Goal: Task Accomplishment & Management: Manage account settings

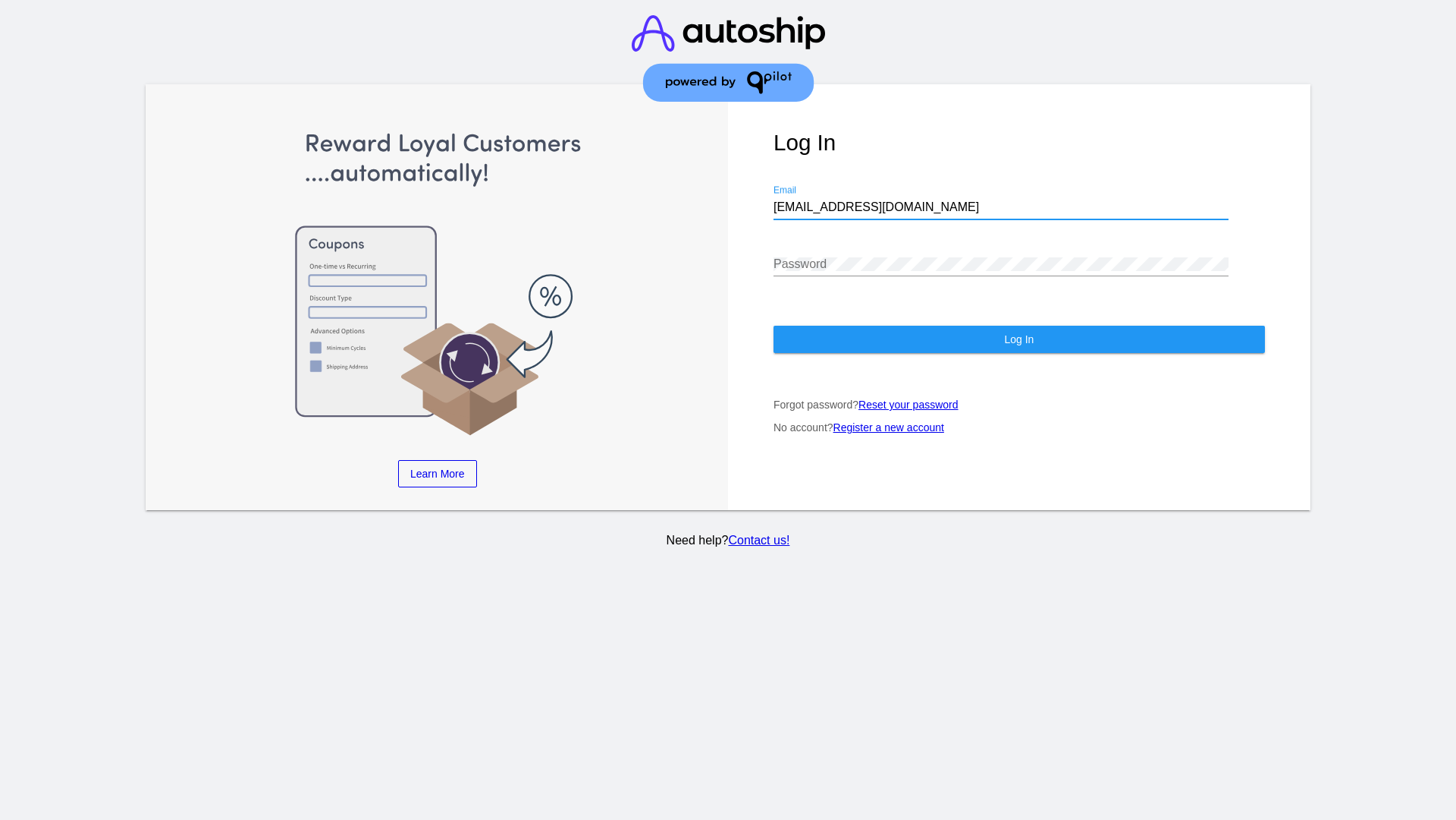
type input "[EMAIL_ADDRESS][DOMAIN_NAME]"
click at [1018, 339] on span "Log In" at bounding box center [1018, 339] width 29 height 12
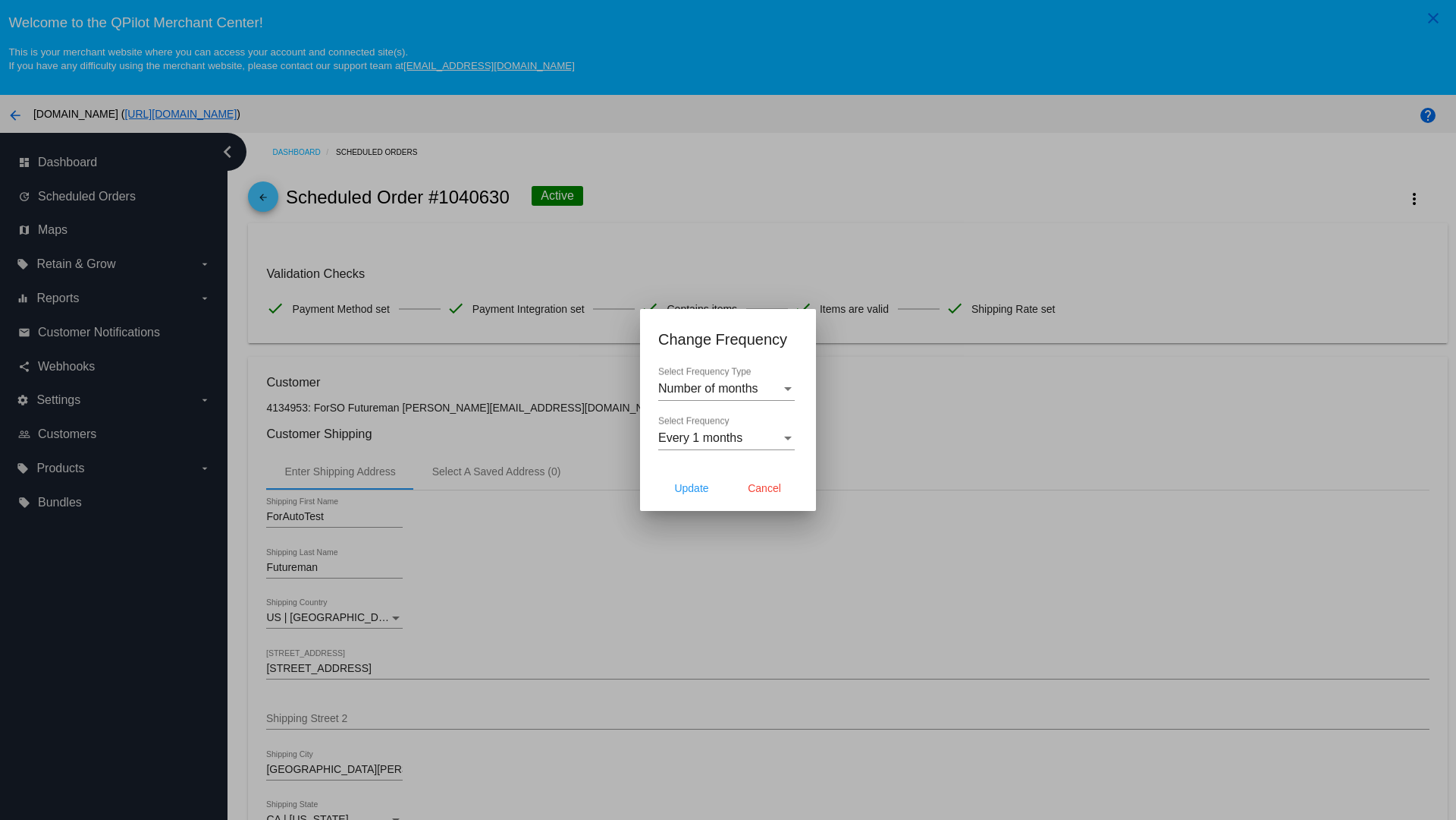
scroll to position [442, 0]
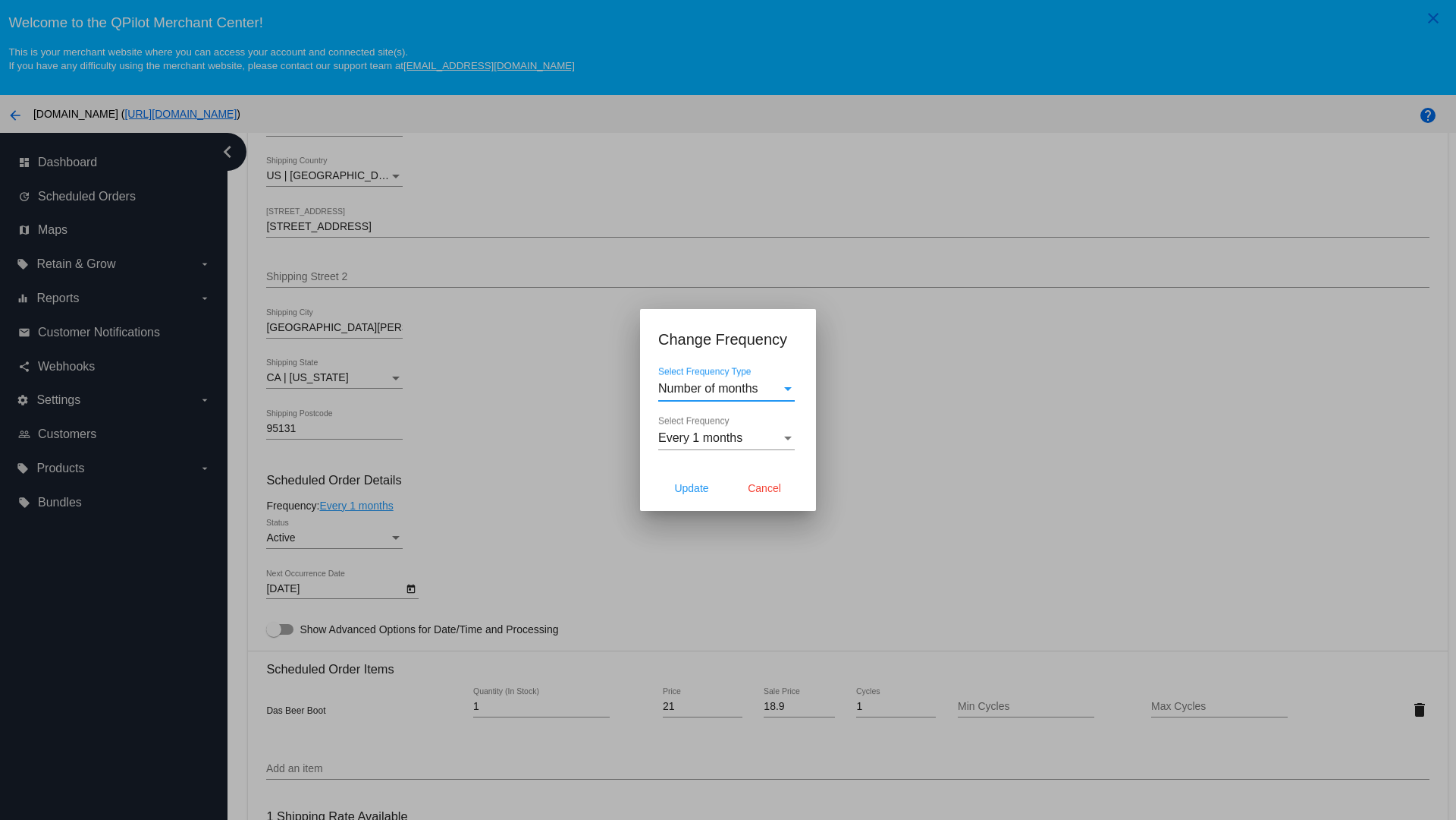
click at [727, 438] on span "Every 1 months" at bounding box center [701, 437] width 84 height 13
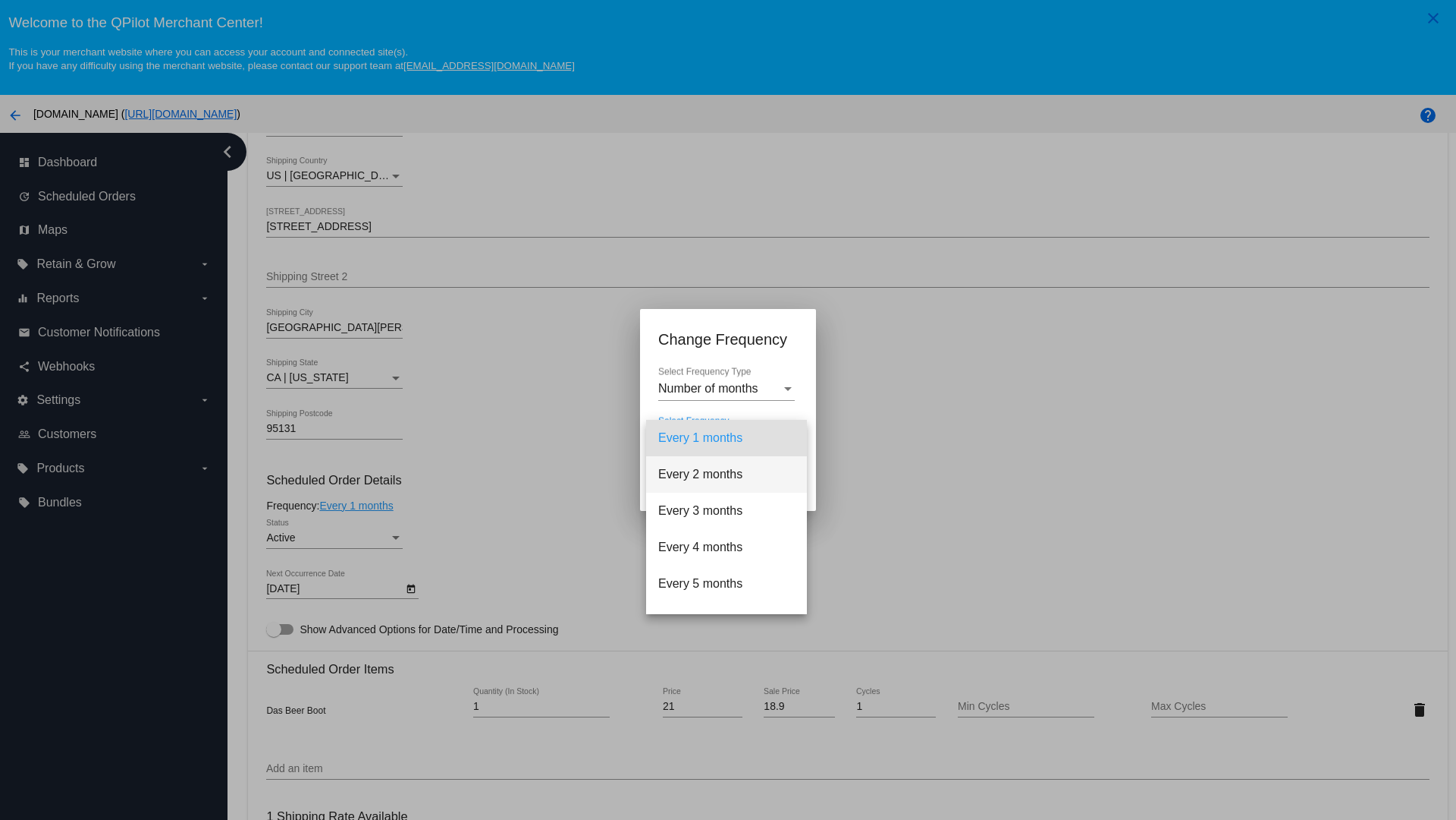
click at [727, 474] on span "Every 2 months" at bounding box center [727, 474] width 136 height 36
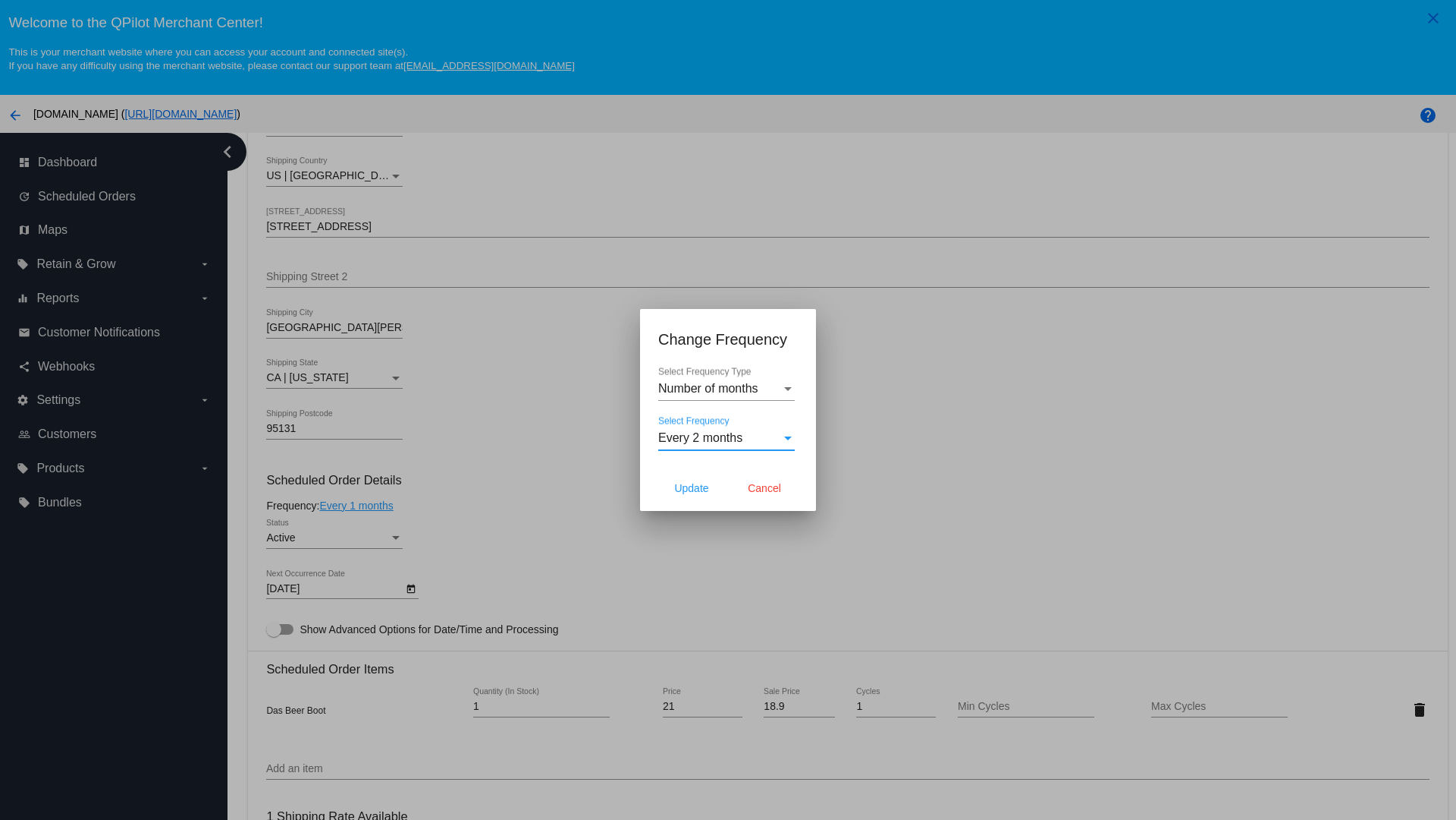
click at [764, 488] on span "Cancel" at bounding box center [764, 488] width 33 height 12
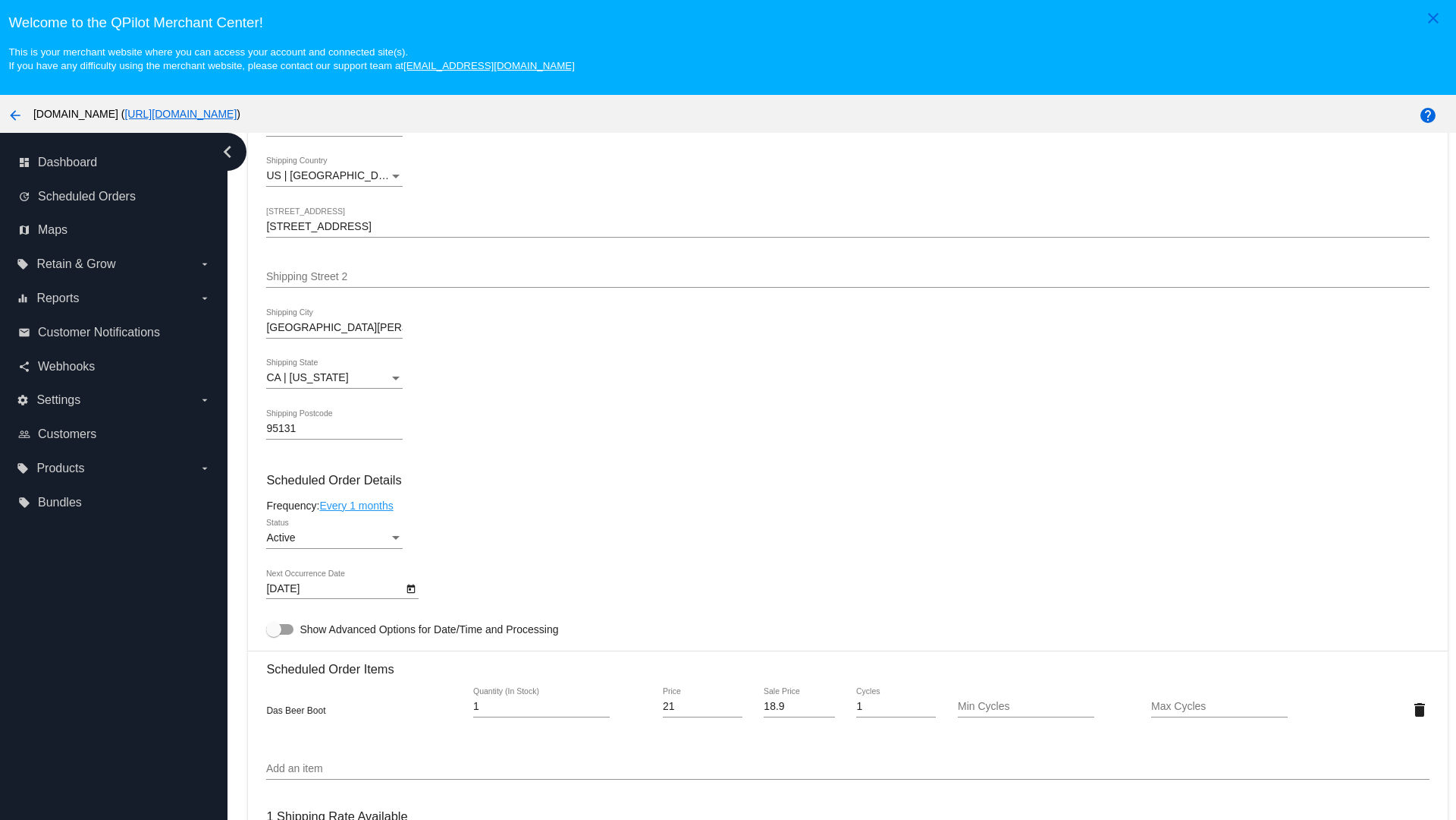
click at [359, 505] on link "Every 1 months" at bounding box center [356, 505] width 73 height 12
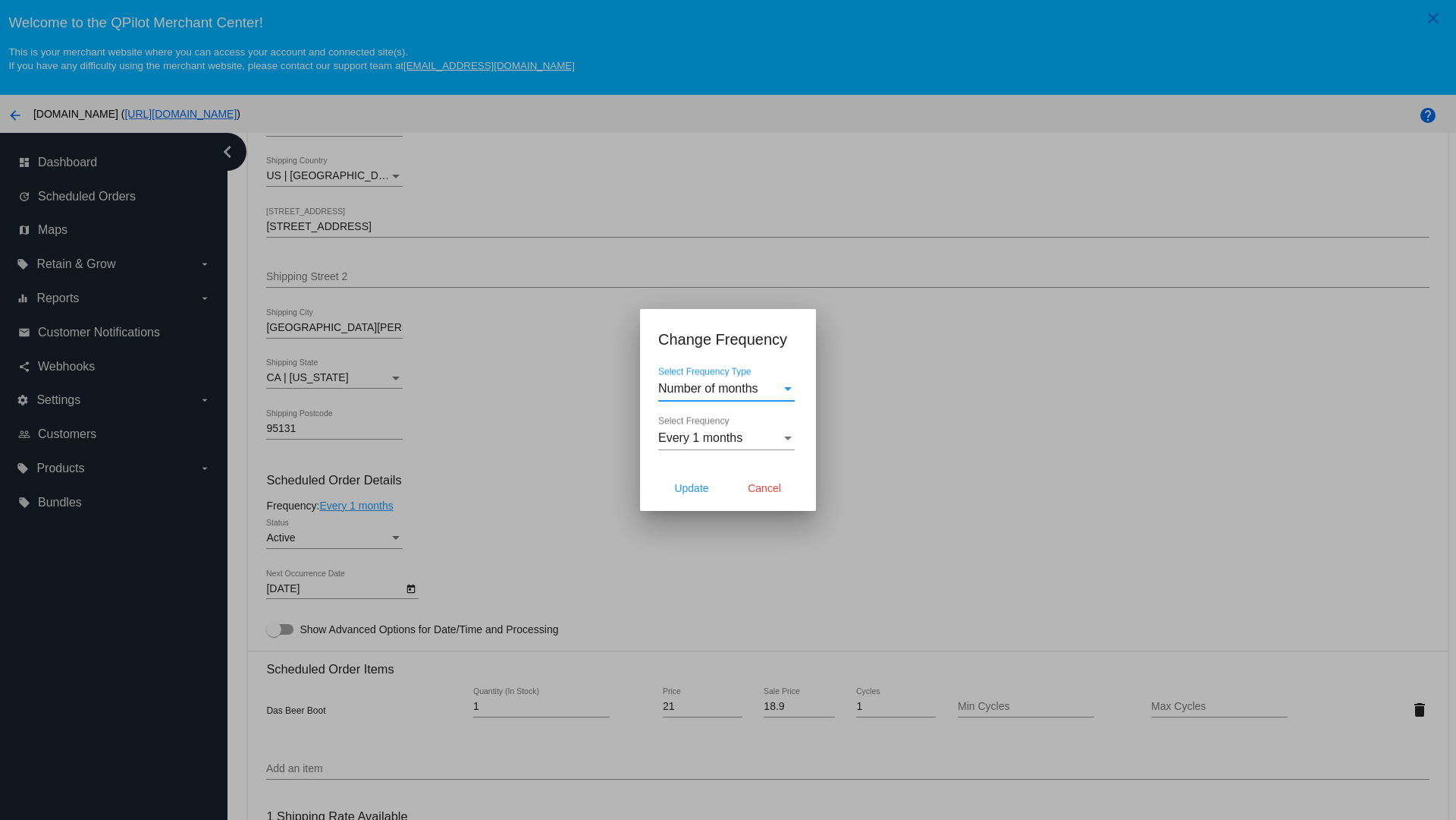
click at [727, 438] on span "Every 1 months" at bounding box center [701, 437] width 84 height 13
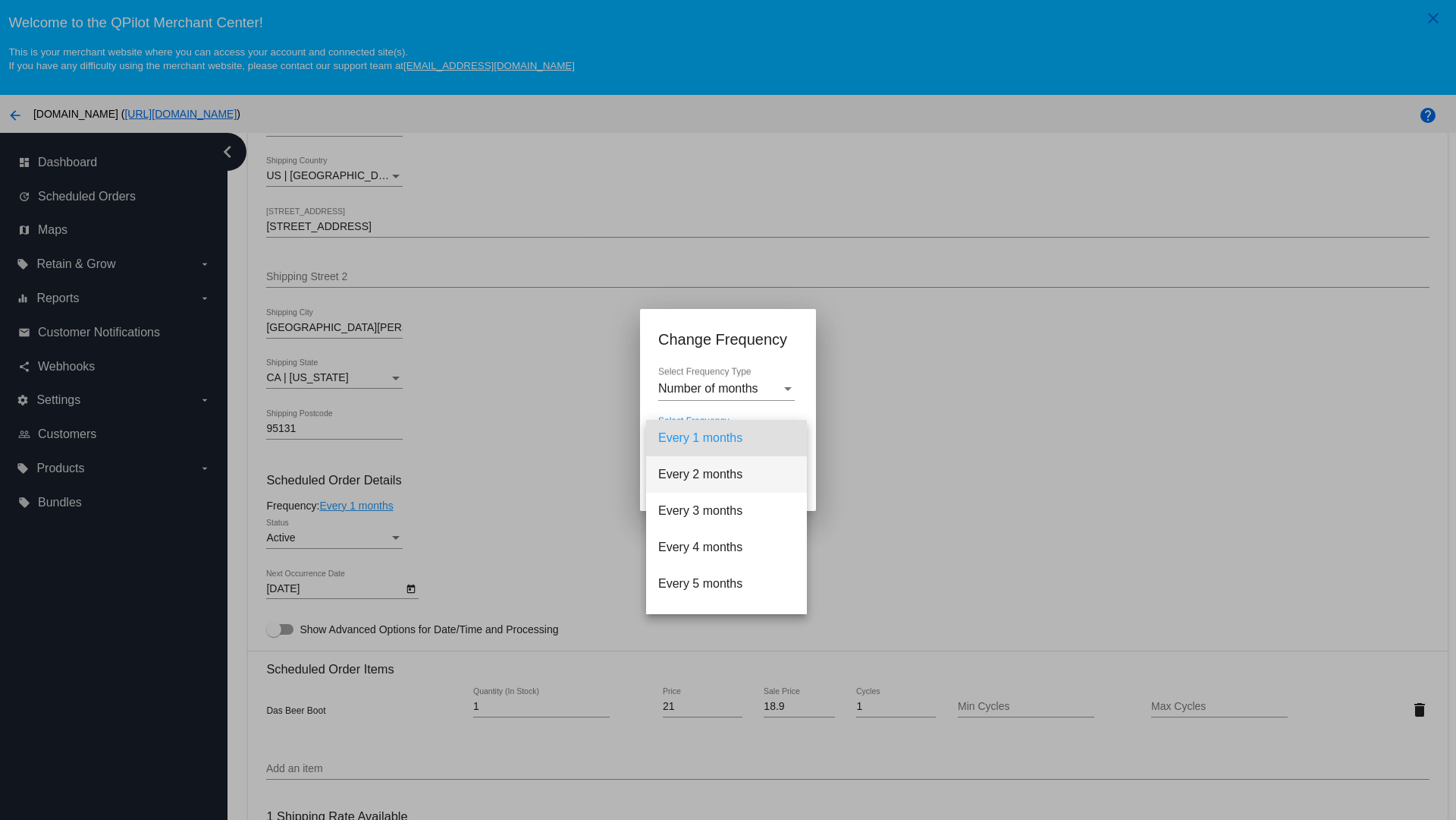
click at [727, 474] on span "Every 2 months" at bounding box center [727, 474] width 136 height 36
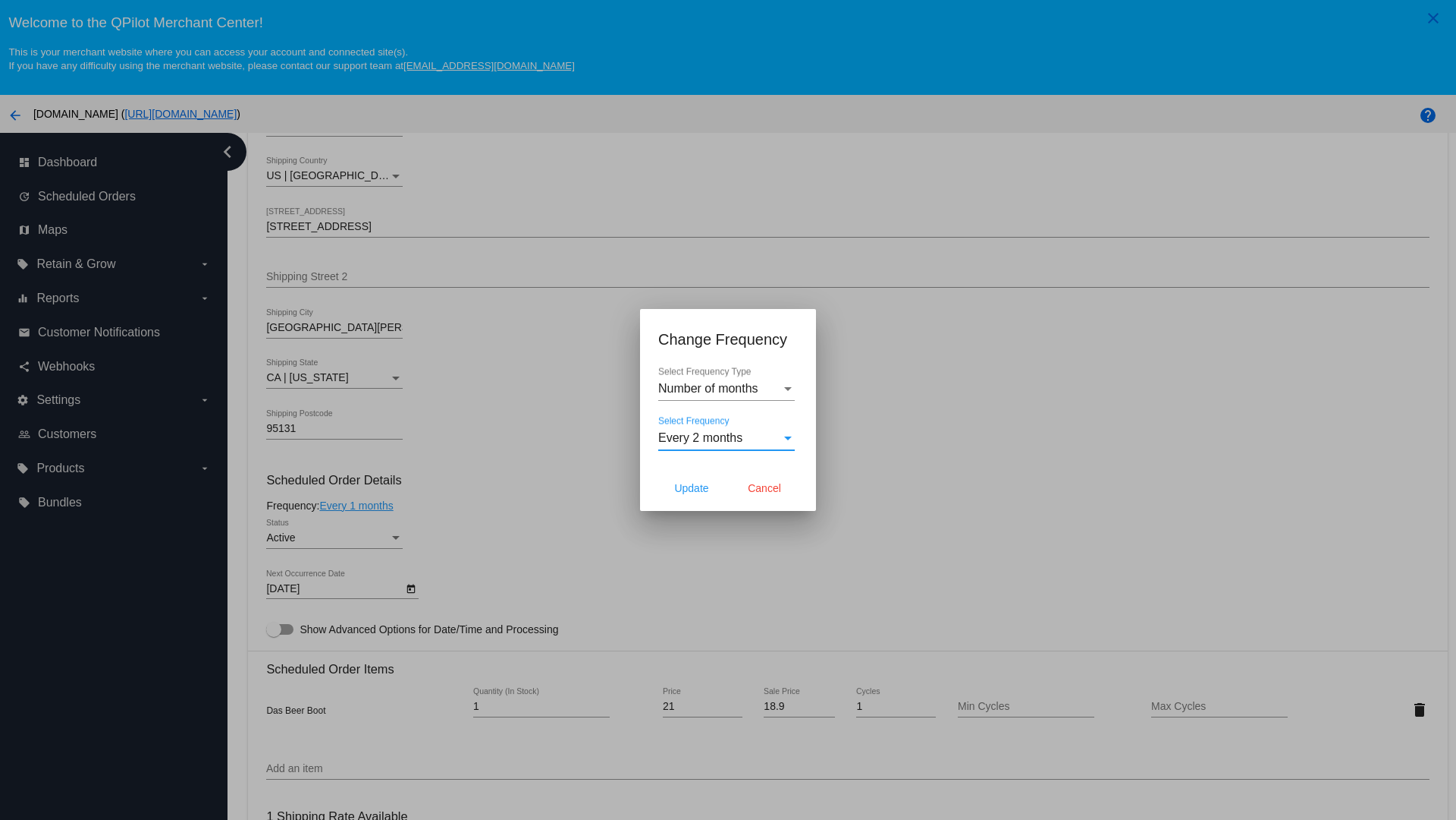
click at [692, 488] on span "Update" at bounding box center [691, 488] width 34 height 12
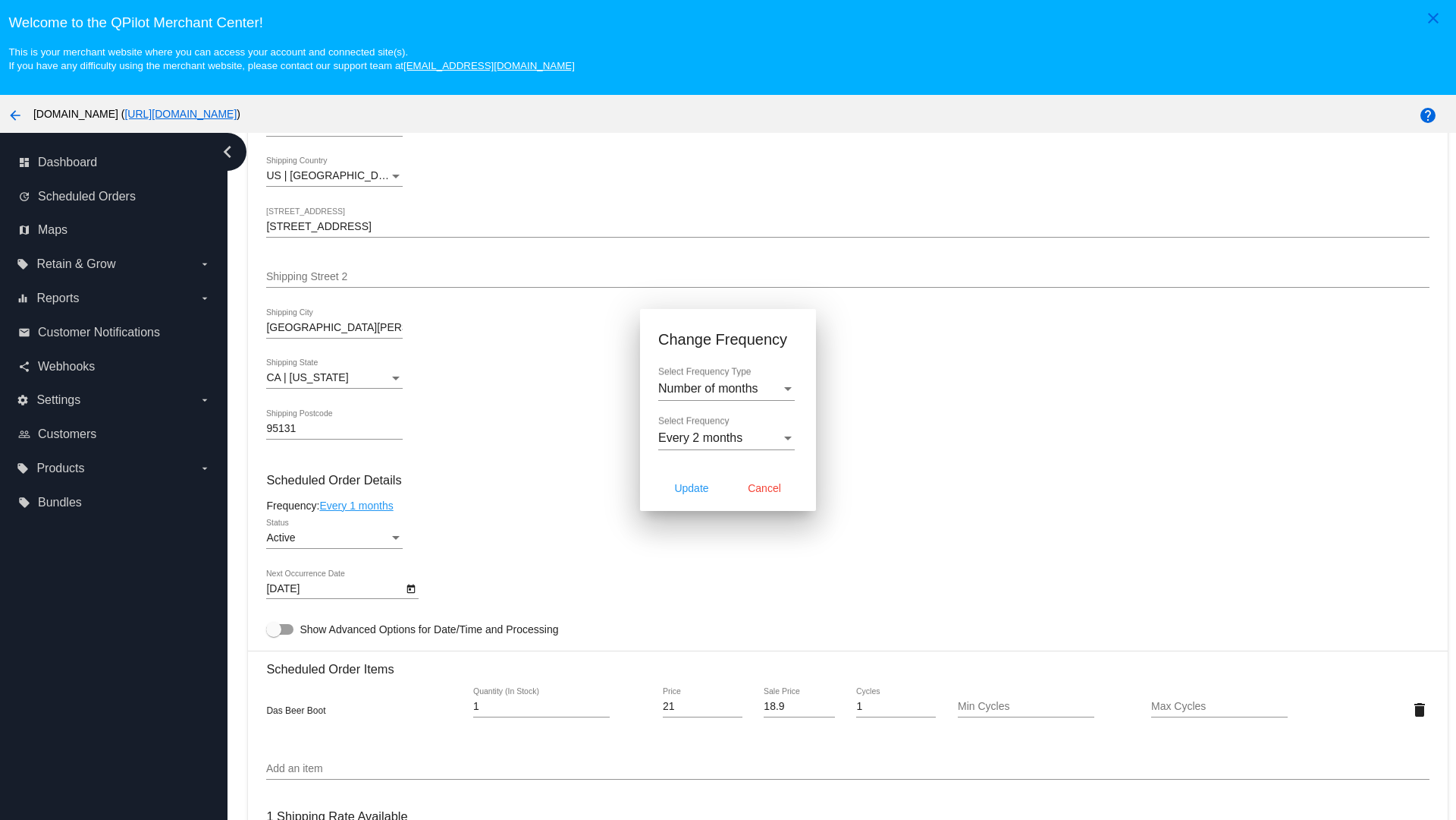
type input "12/10/2025"
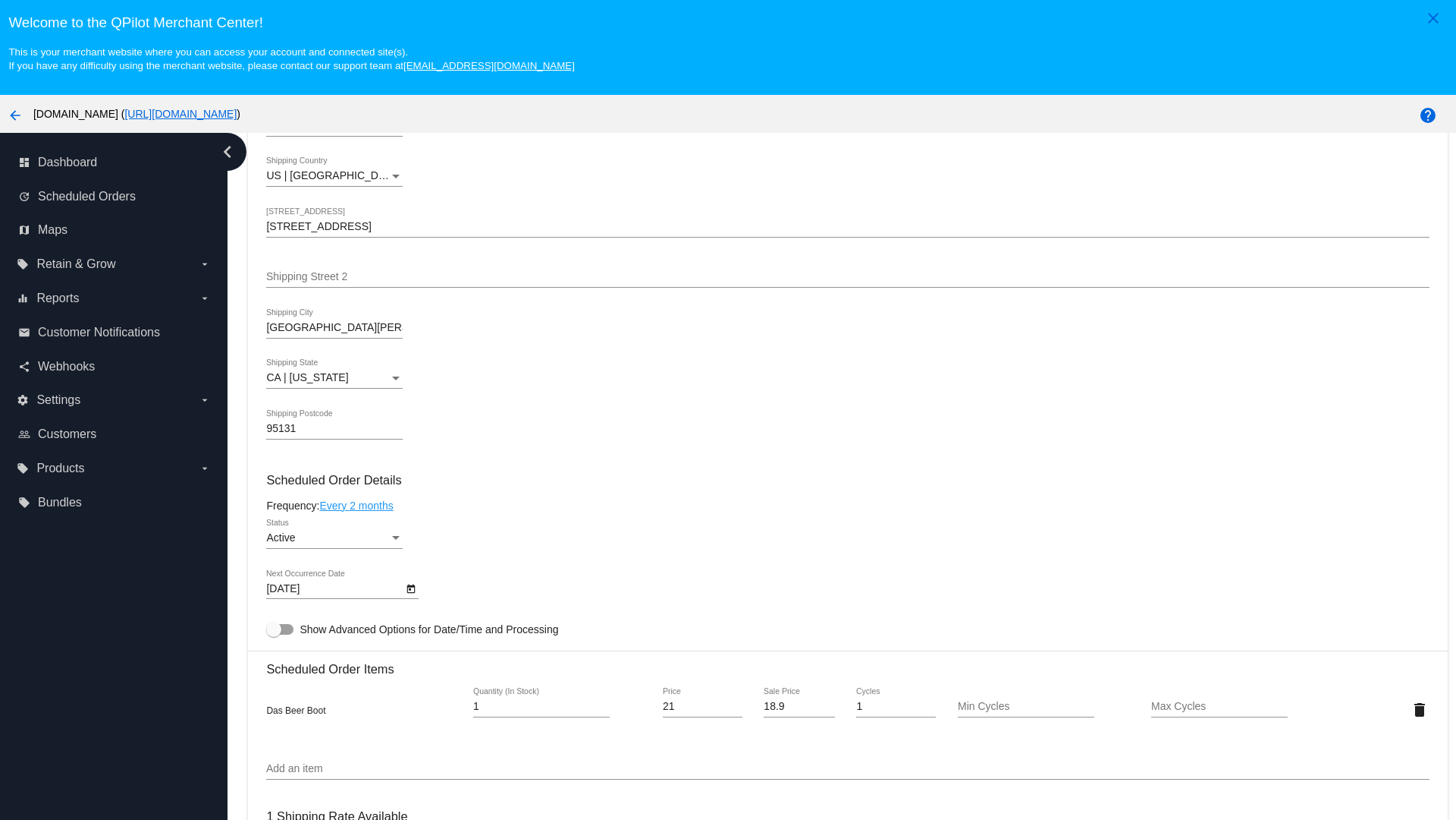
click at [359, 505] on link "Every 2 months" at bounding box center [356, 505] width 73 height 12
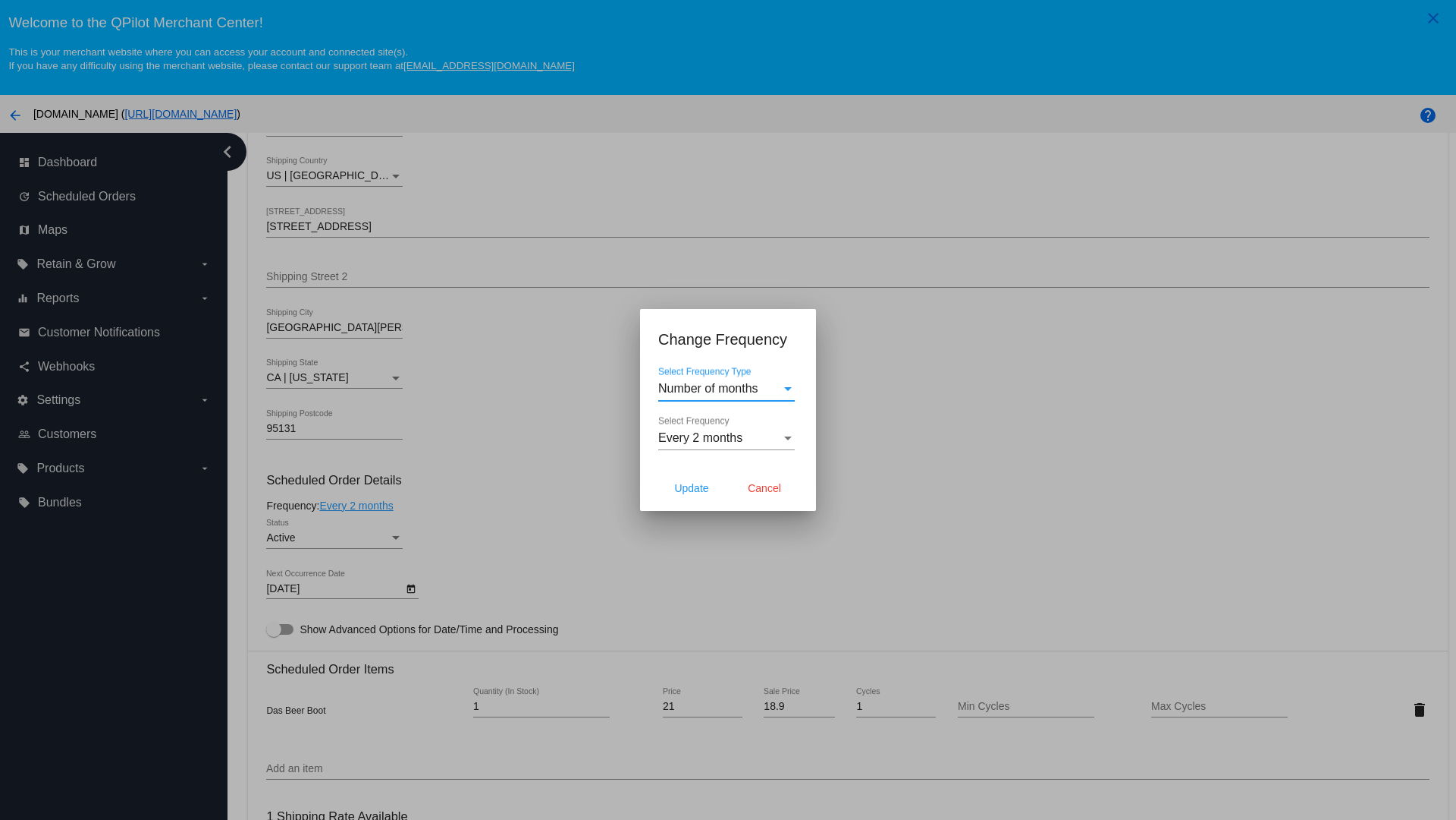
click at [727, 438] on span "Every 2 months" at bounding box center [701, 437] width 84 height 13
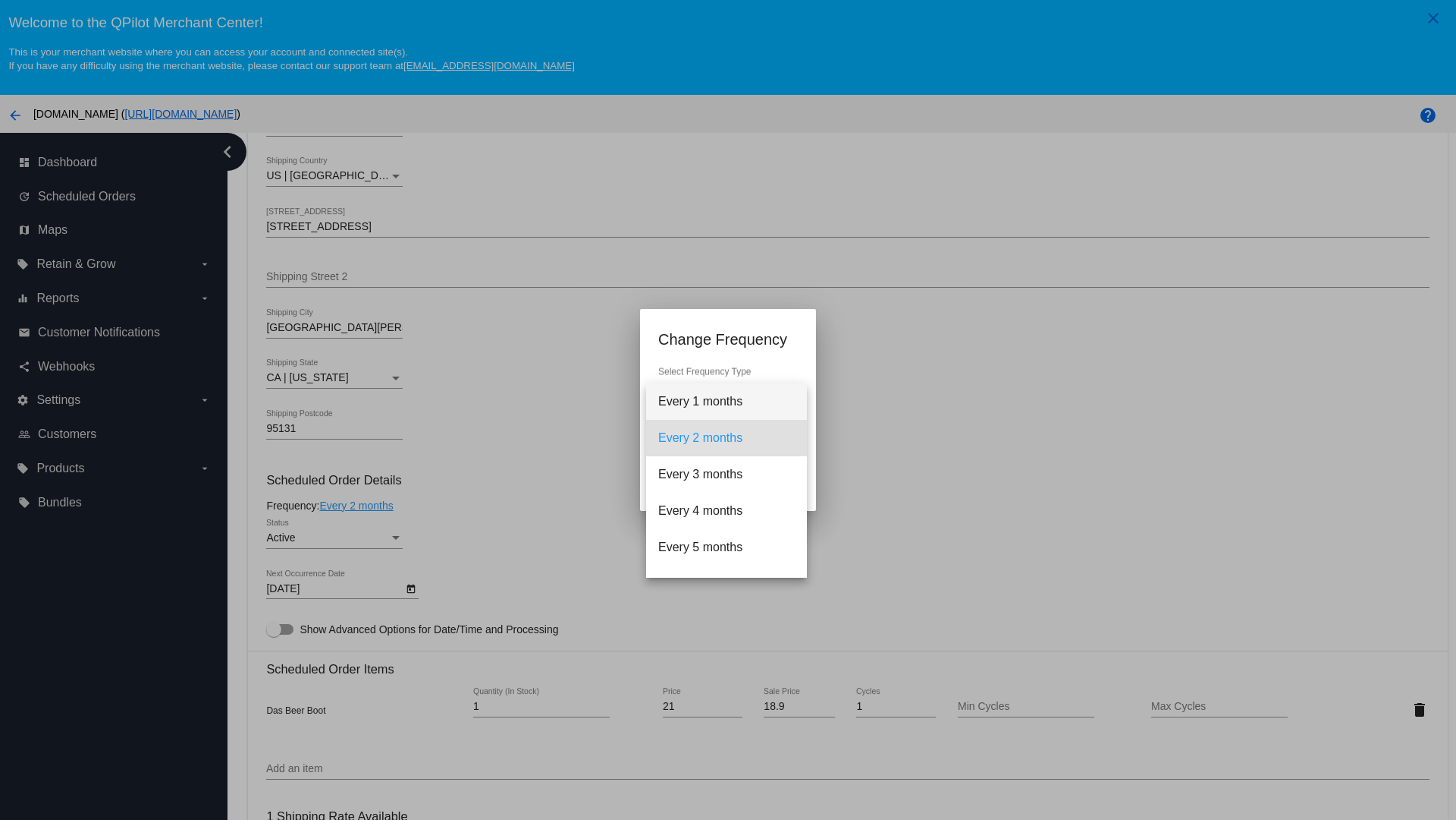
click at [727, 402] on span "Every 1 months" at bounding box center [727, 401] width 136 height 36
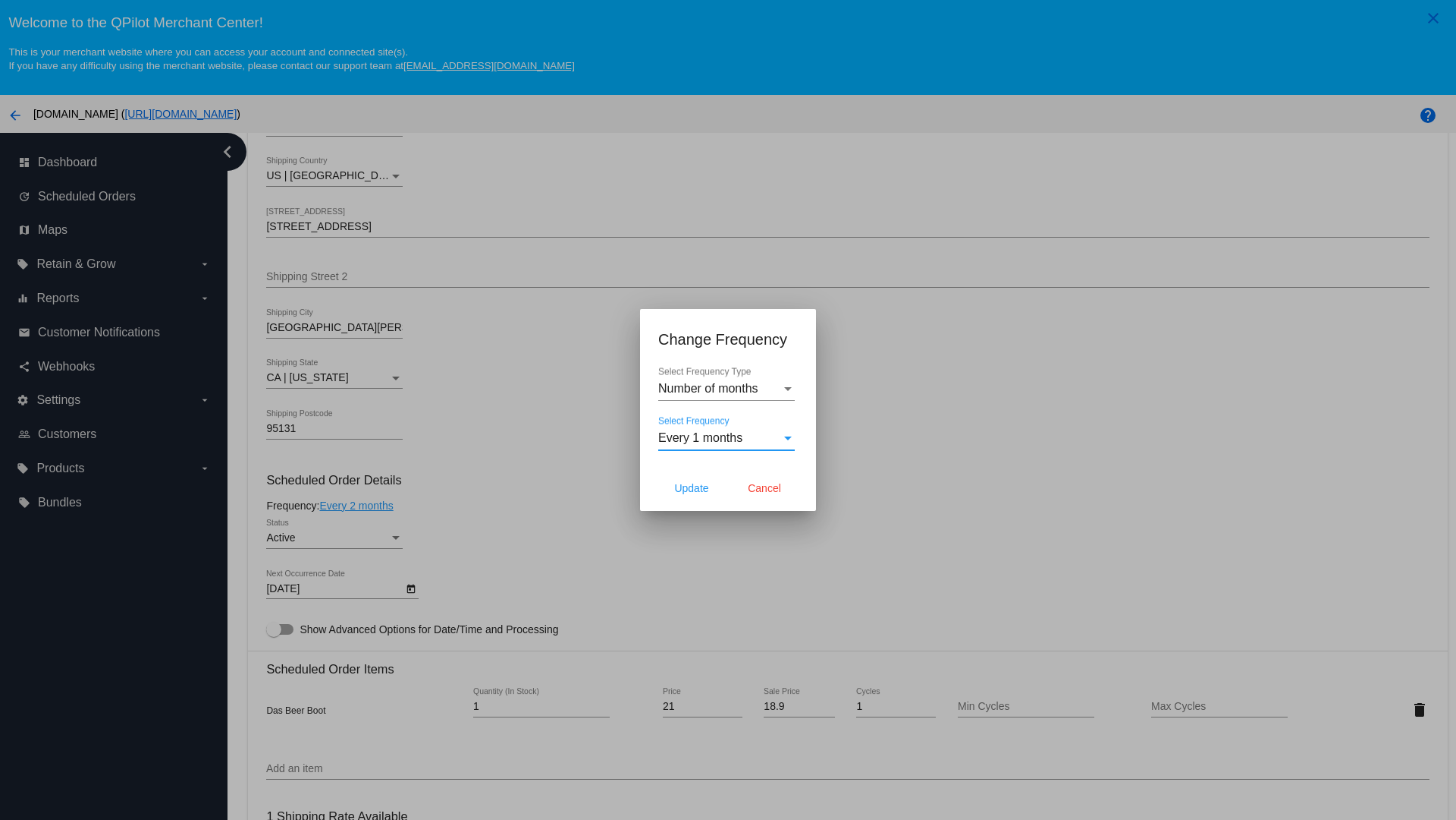
click at [455, 455] on div at bounding box center [728, 410] width 1456 height 820
